Goal: Communication & Community: Answer question/provide support

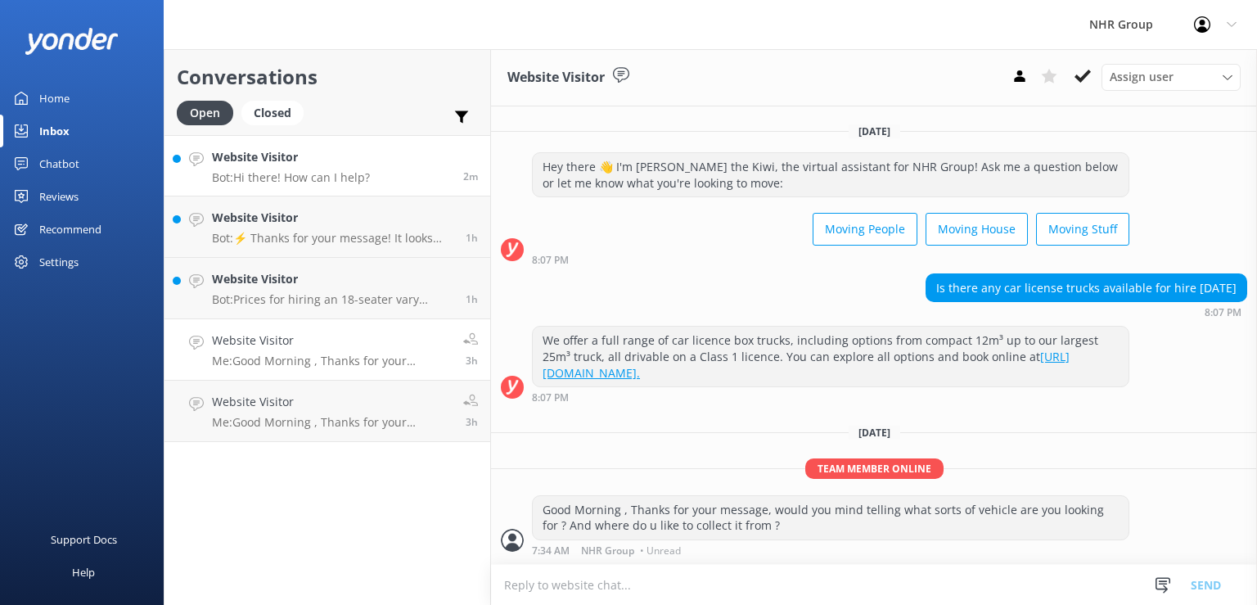
click at [337, 184] on p "Bot: Hi there! How can I help?" at bounding box center [291, 177] width 158 height 15
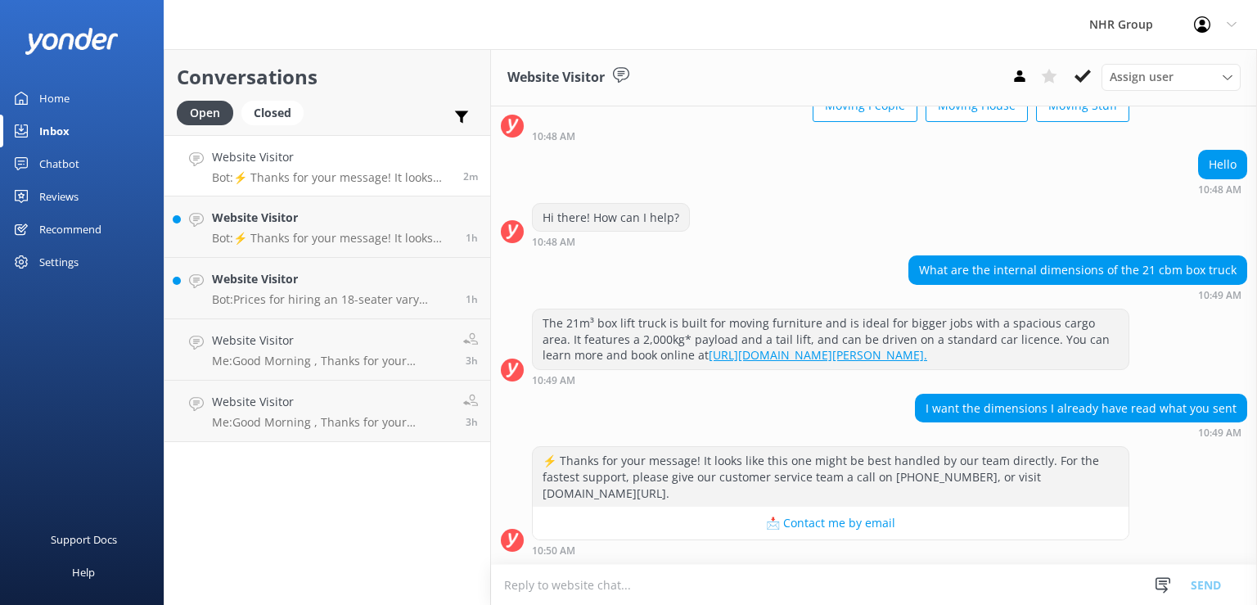
scroll to position [133, 0]
